Goal: Transaction & Acquisition: Purchase product/service

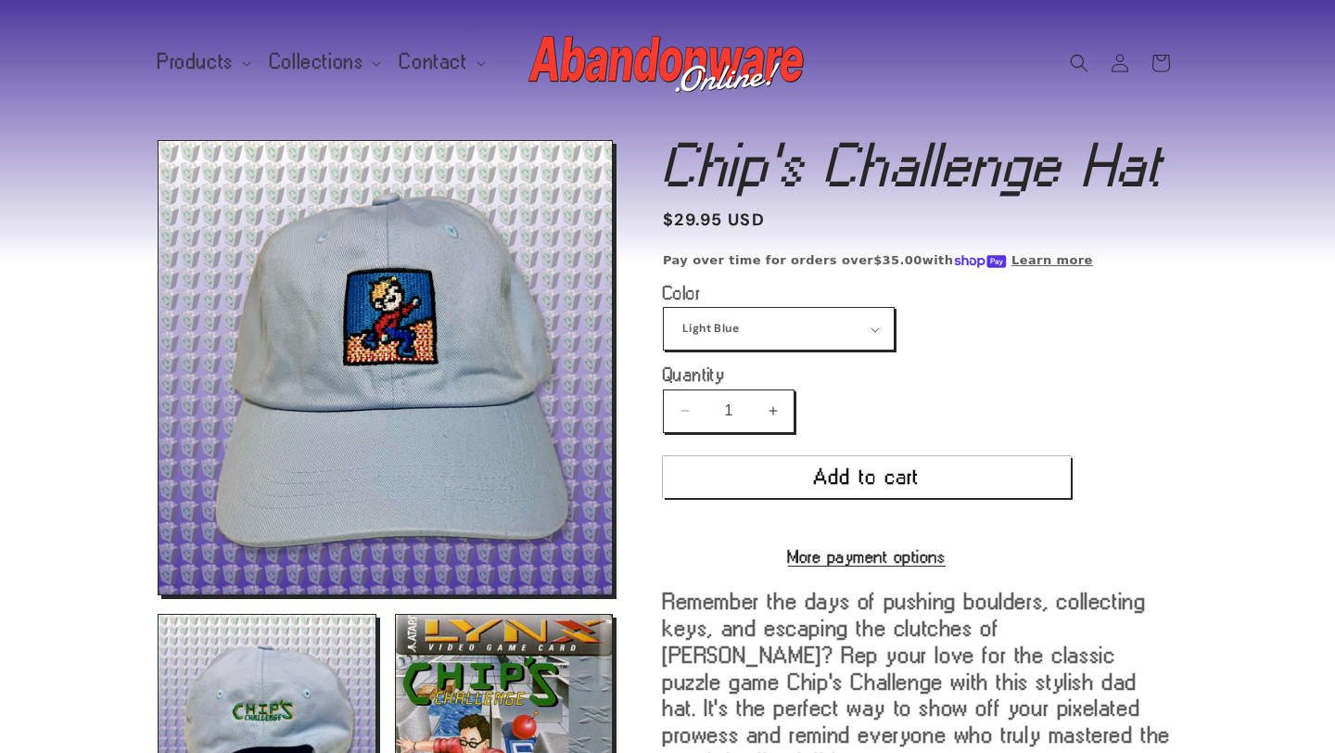
click at [671, 525] on shop-pay-wallet-button at bounding box center [667, 520] width 8 height 24
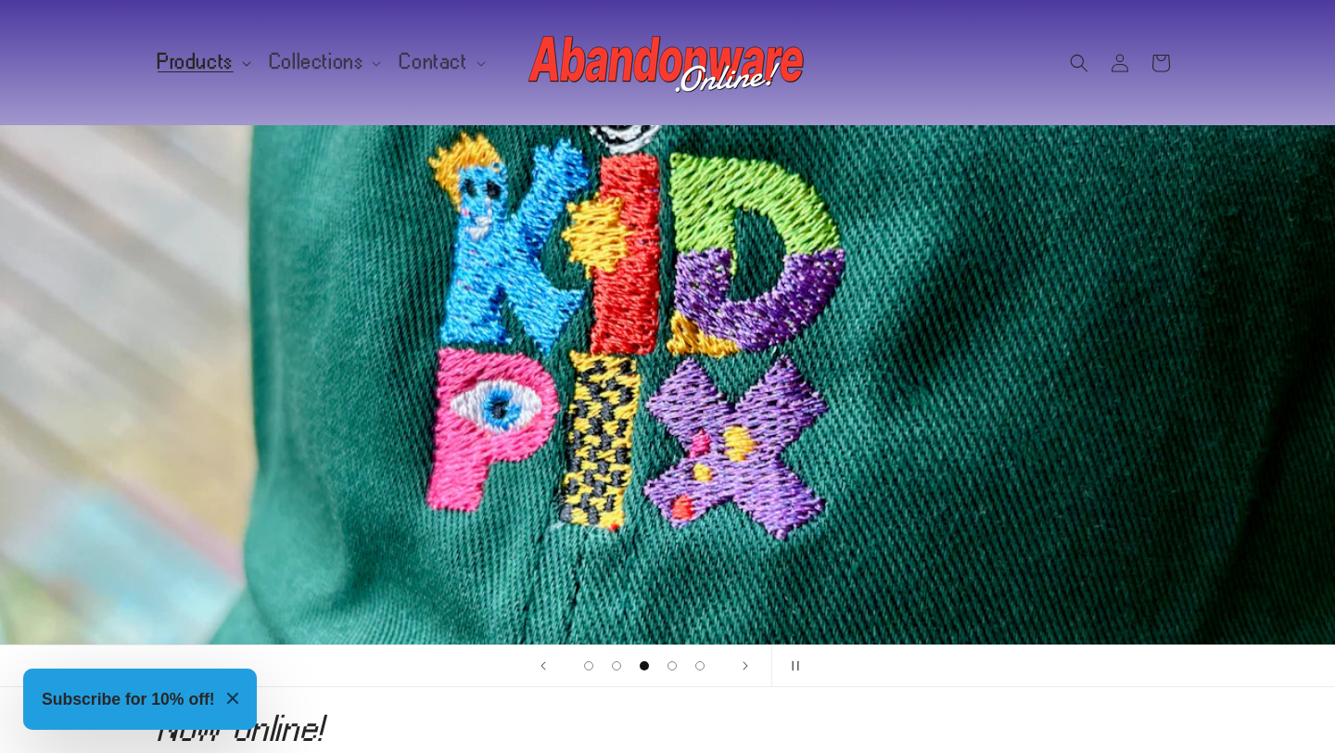
click at [197, 64] on span "Products" at bounding box center [196, 62] width 76 height 17
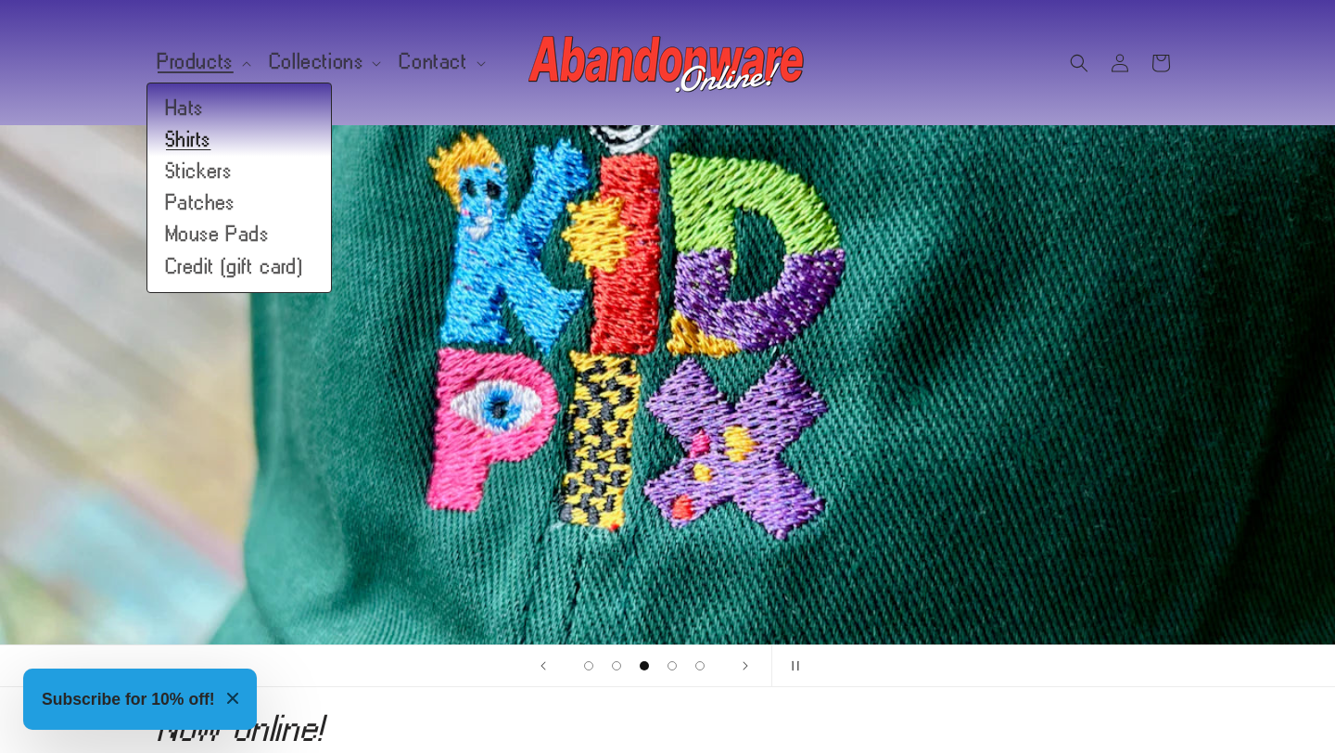
click at [182, 135] on link "Shirts" at bounding box center [239, 140] width 184 height 32
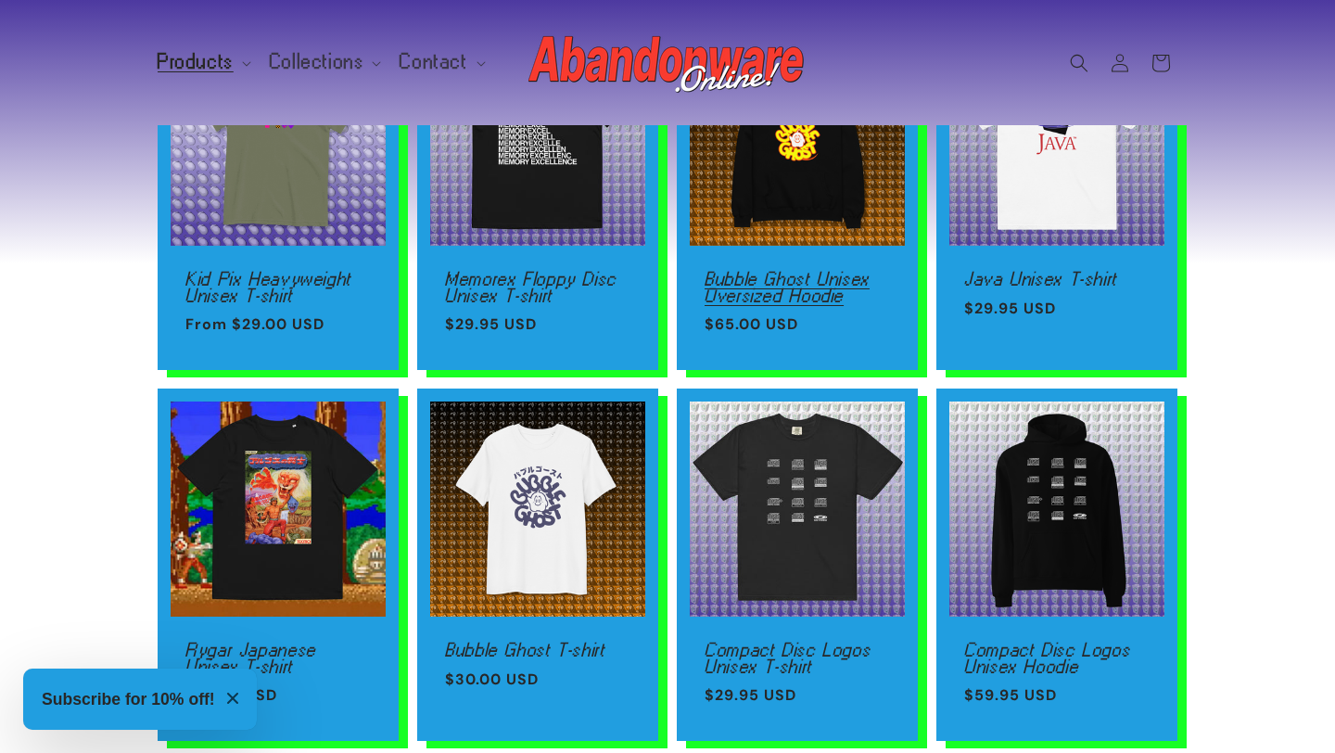
scroll to position [49, 0]
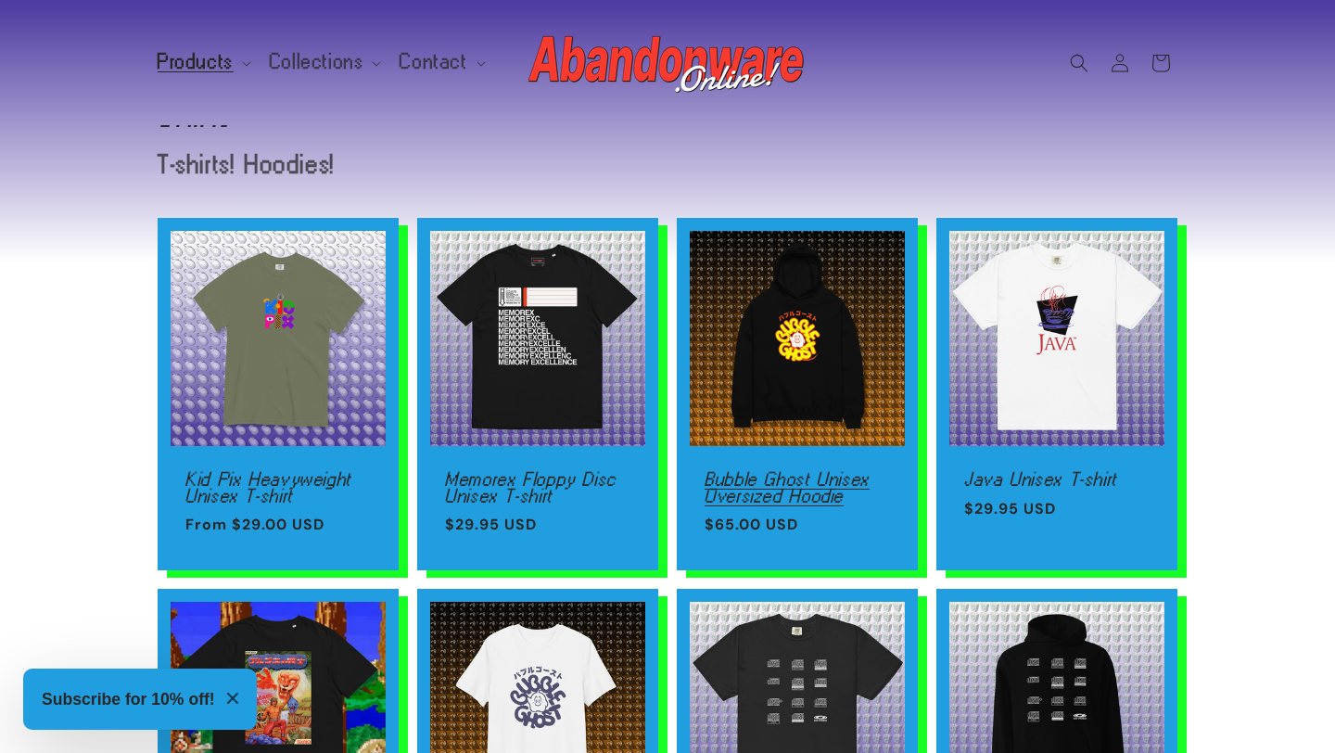
click at [776, 471] on link "Bubble Ghost Unisex Oversized Hoodie" at bounding box center [797, 487] width 185 height 32
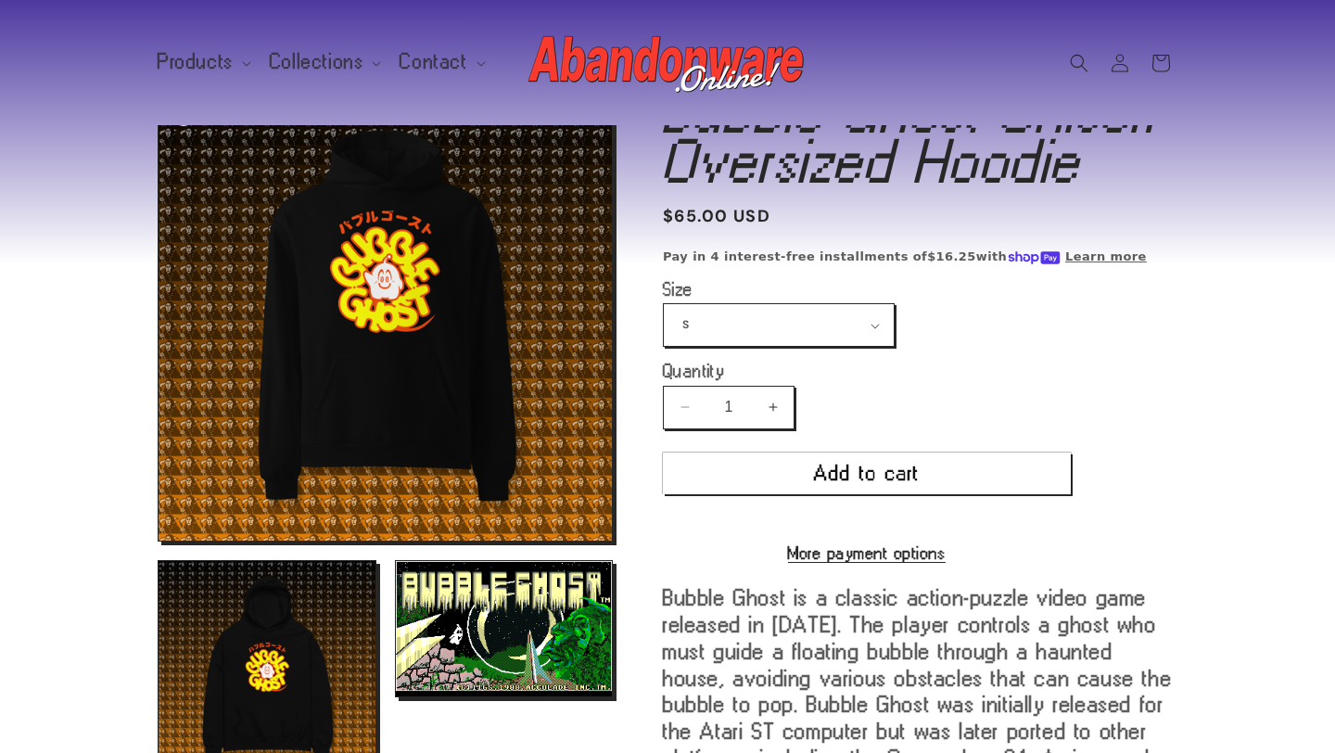
scroll to position [165, 0]
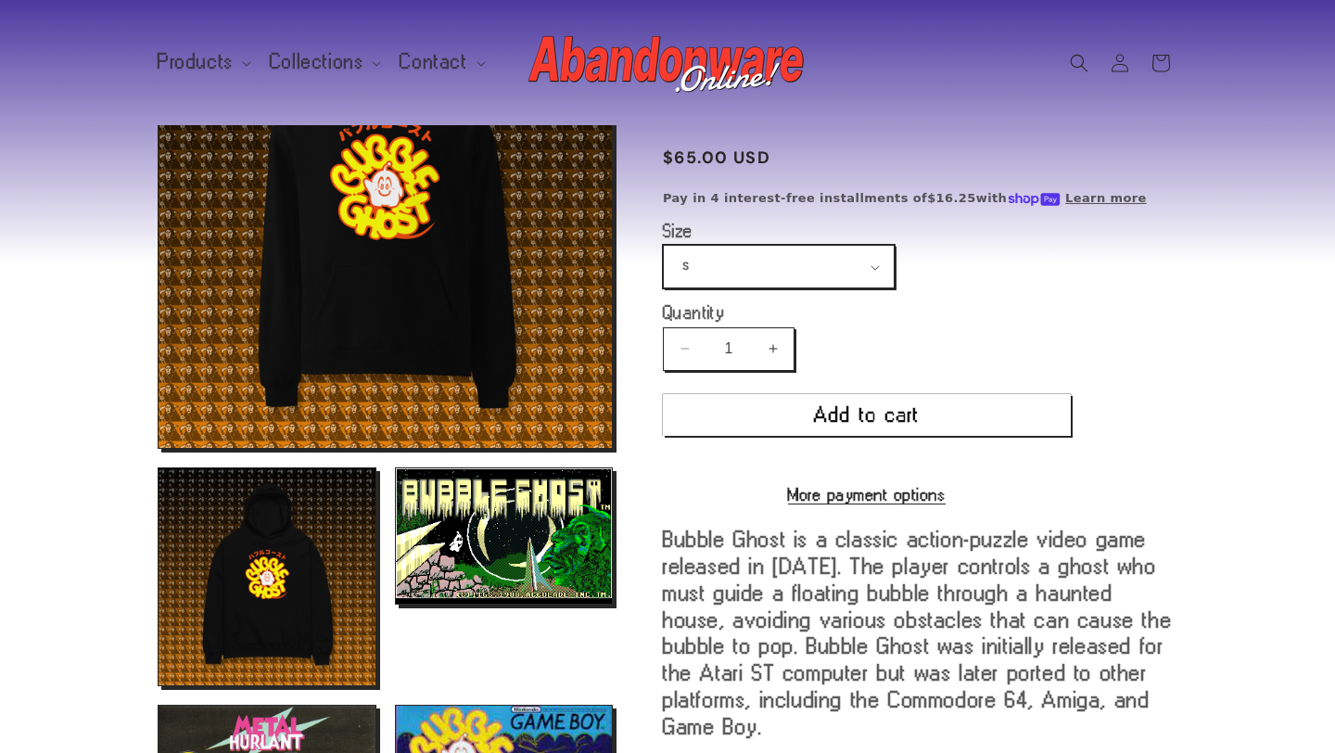
click at [763, 272] on select "S M L XL 2XL 3XL" at bounding box center [779, 267] width 230 height 42
select select "XL"
click at [664, 246] on select "S M L XL 2XL 3XL" at bounding box center [779, 267] width 230 height 42
